Goal: Check status: Check status

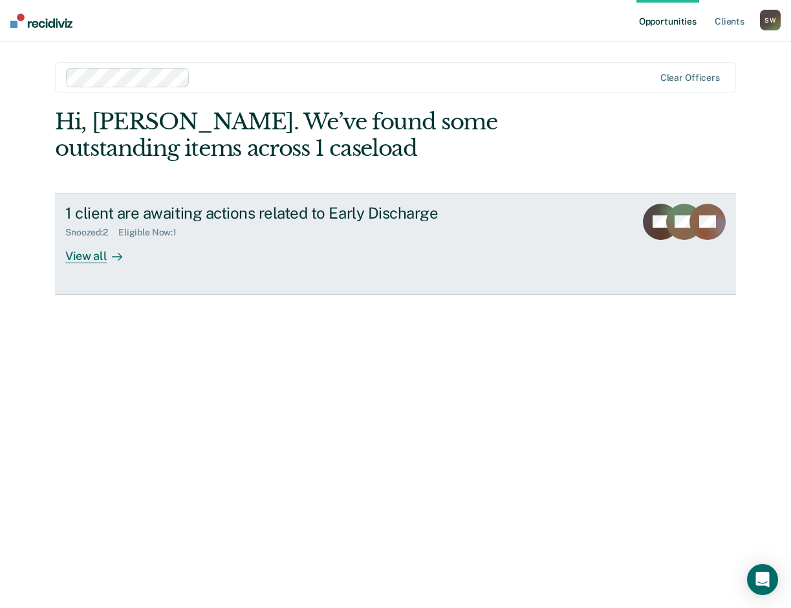
click at [79, 260] on div "View all" at bounding box center [101, 250] width 72 height 25
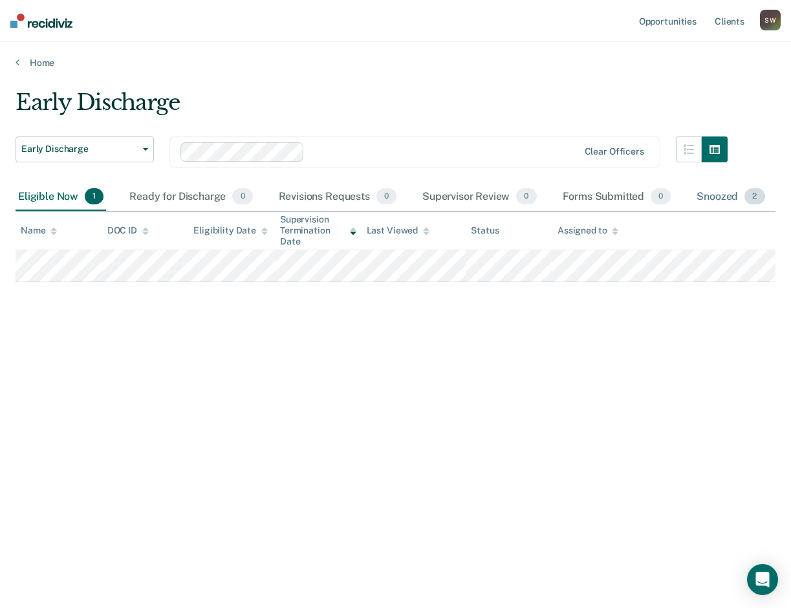
click at [728, 198] on div "Snoozed 2" at bounding box center [730, 197] width 73 height 28
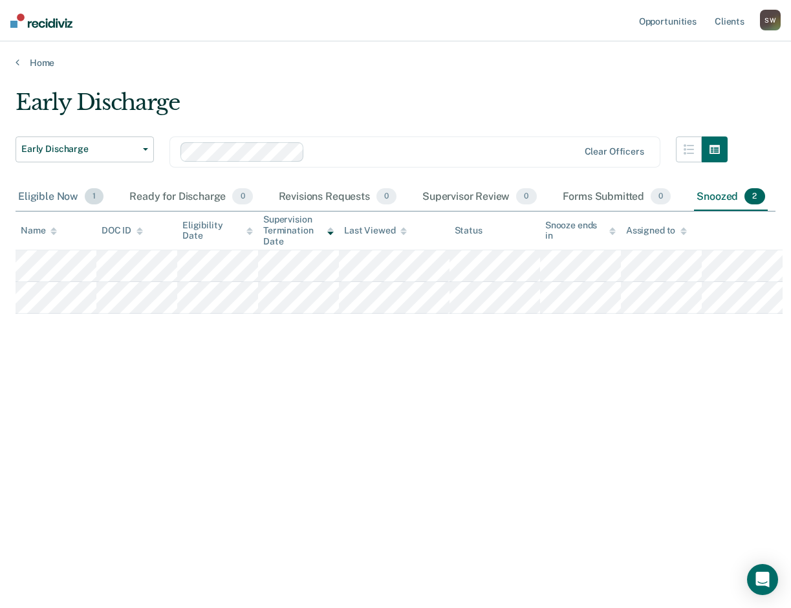
click at [49, 195] on div "Eligible Now 1" at bounding box center [61, 197] width 91 height 28
